Goal: Find specific page/section: Find specific page/section

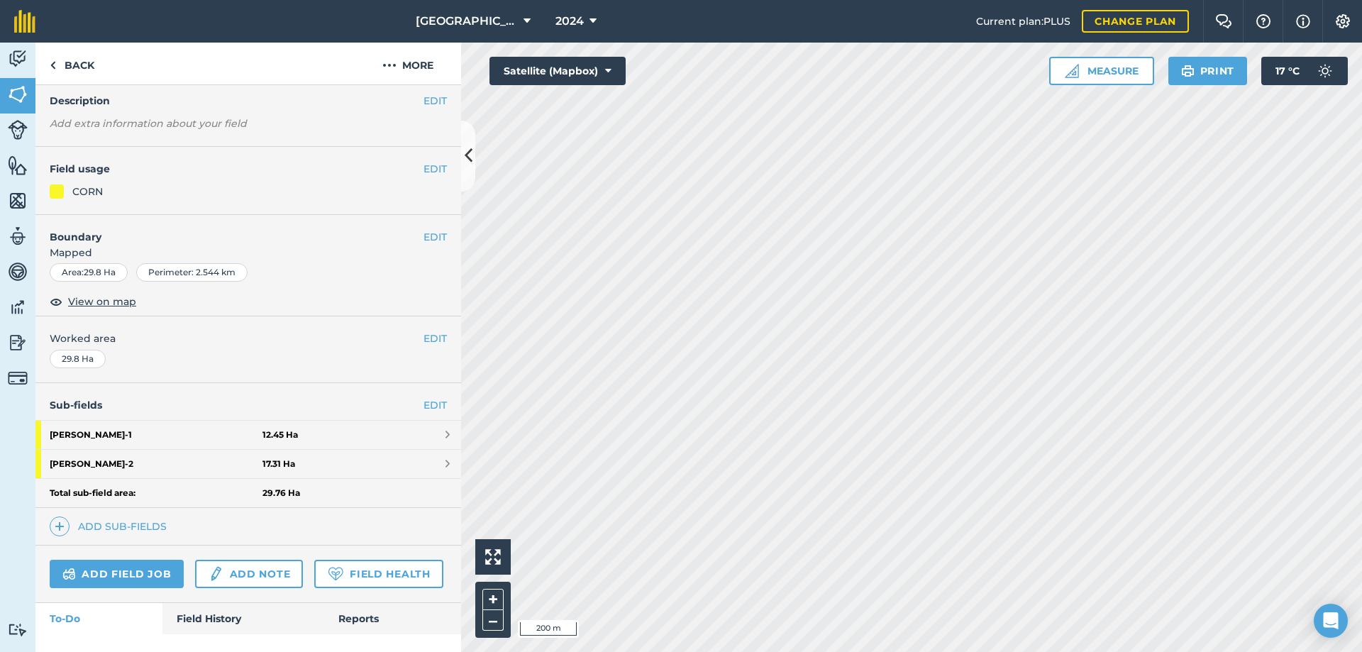
scroll to position [122, 0]
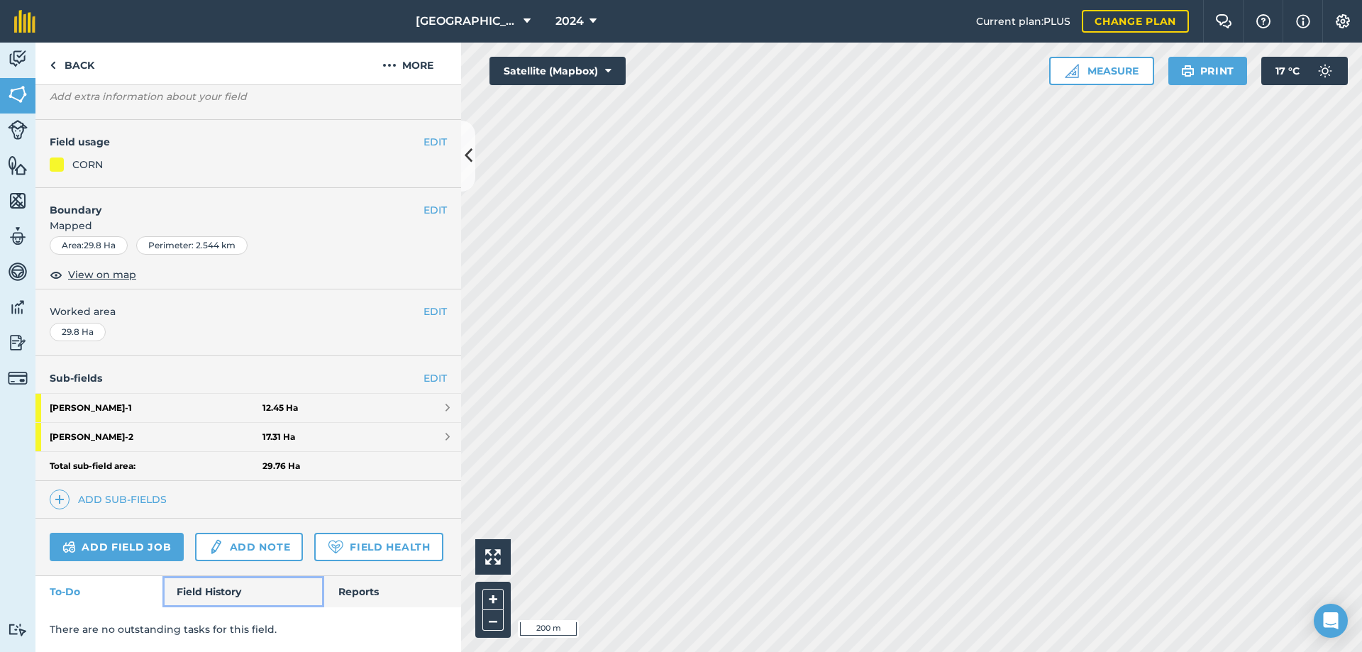
click at [206, 588] on link "Field History" at bounding box center [242, 591] width 161 height 31
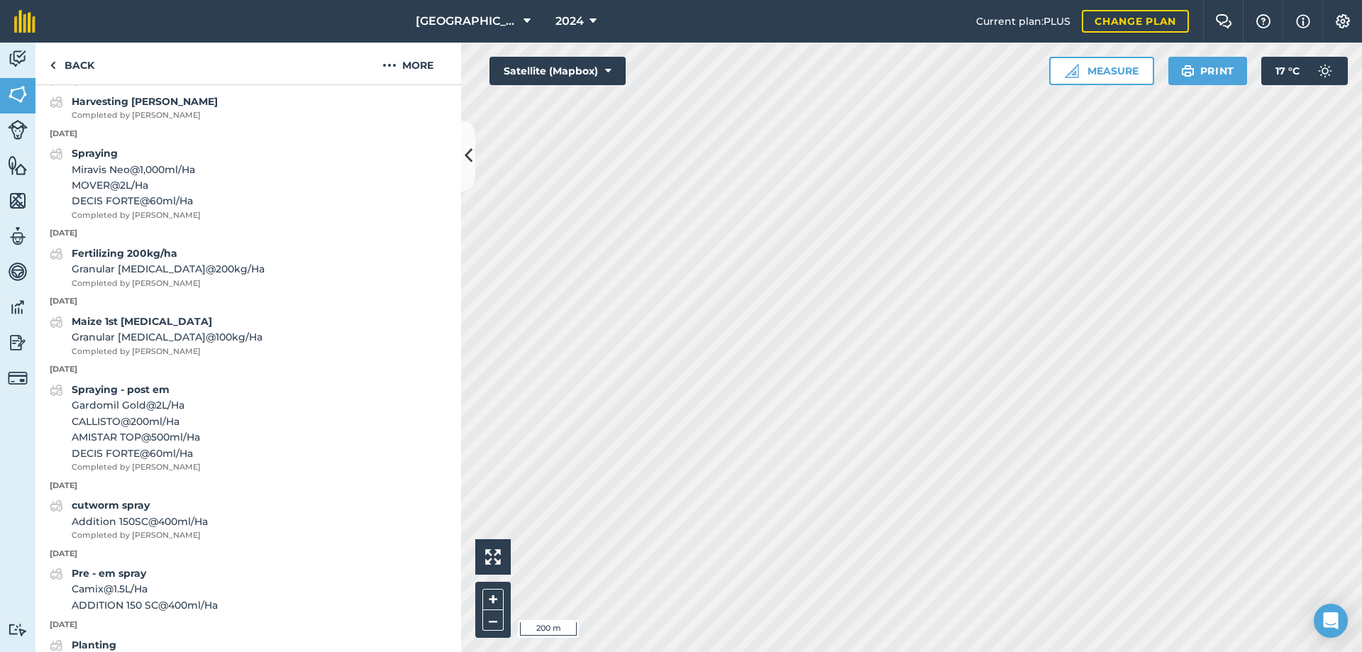
scroll to position [831, 0]
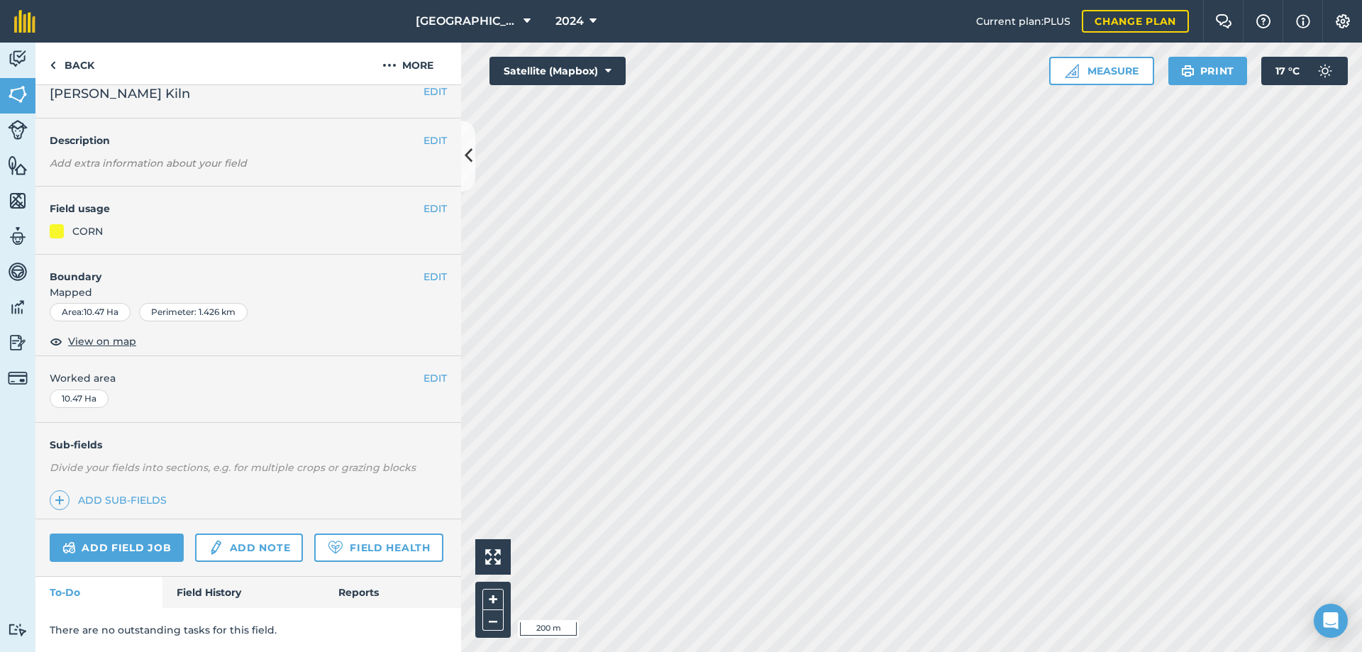
scroll to position [55, 0]
click at [228, 593] on link "Field History" at bounding box center [242, 592] width 161 height 31
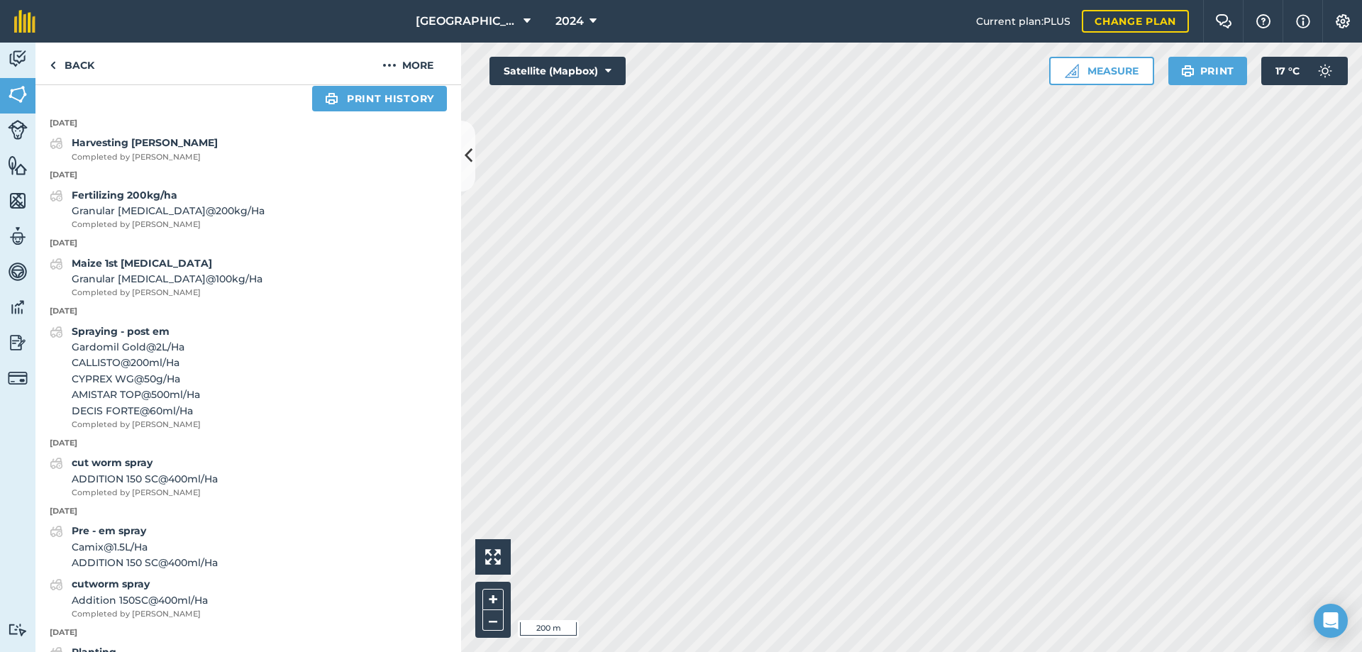
scroll to position [658, 0]
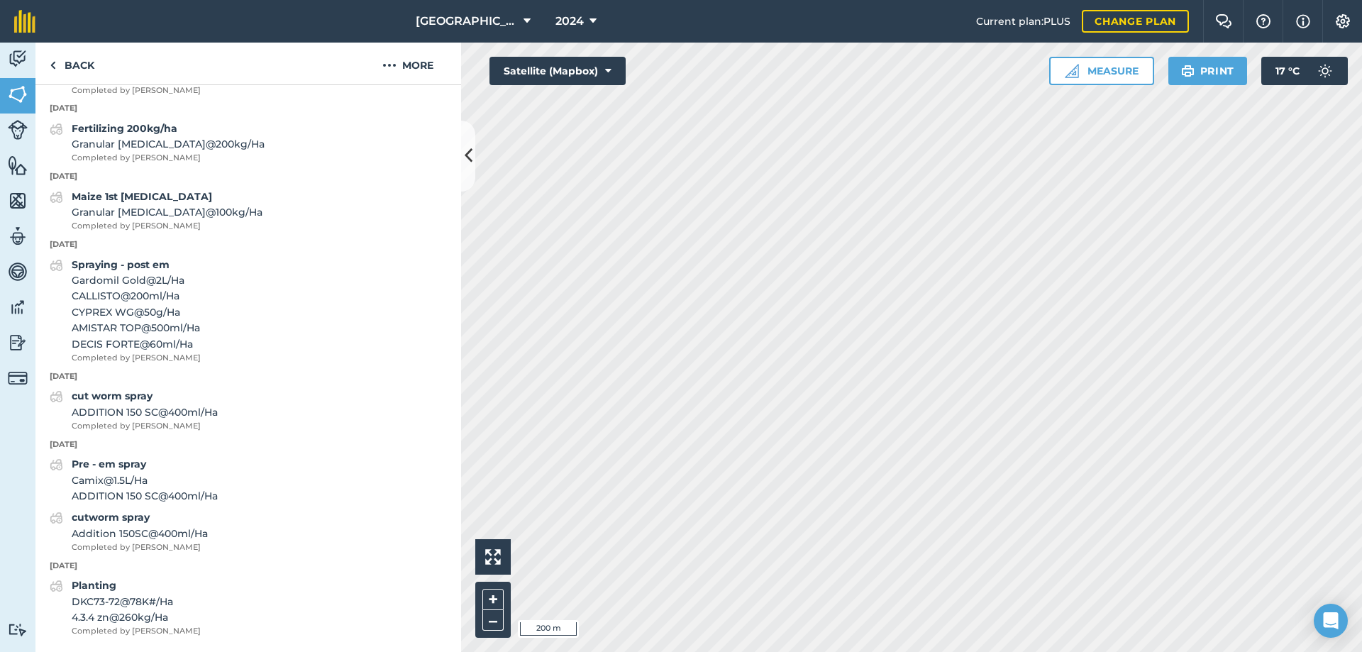
scroll to position [122, 0]
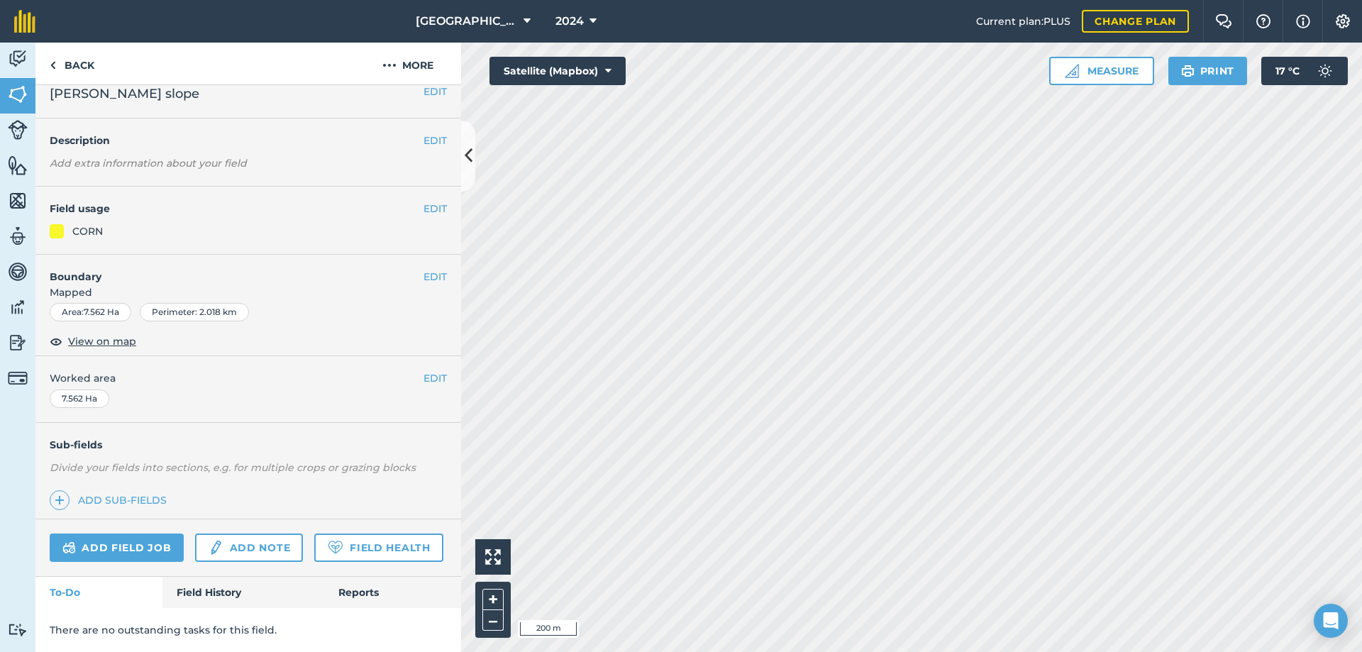
scroll to position [55, 0]
